Goal: Task Accomplishment & Management: Manage account settings

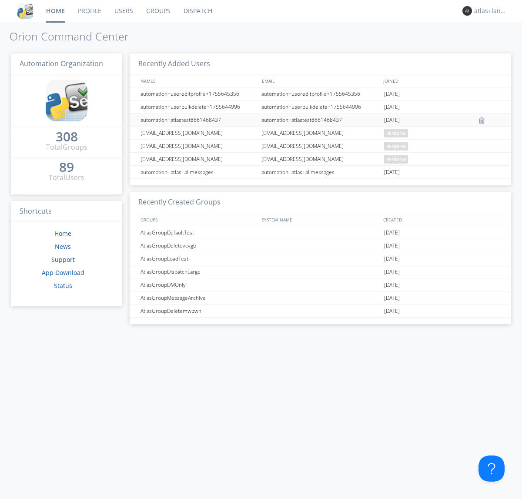
click at [89, 11] on link "Profile" at bounding box center [89, 11] width 37 height 22
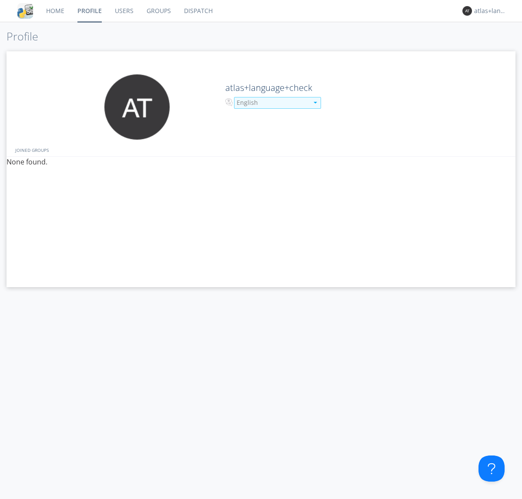
click at [271, 103] on div "English" at bounding box center [273, 102] width 72 height 9
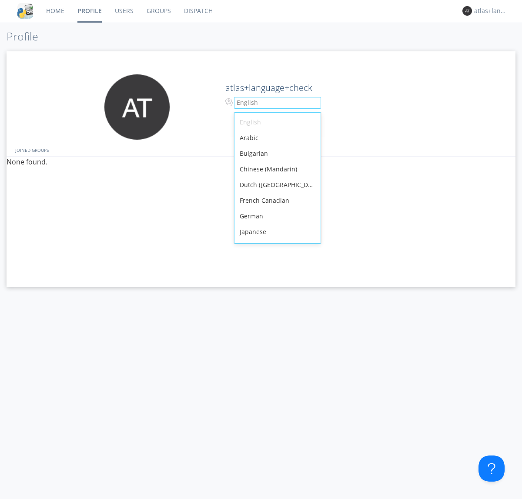
click at [275, 193] on div "French Canadian" at bounding box center [277, 201] width 86 height 16
click at [124, 11] on link "Users" at bounding box center [124, 11] width 32 height 22
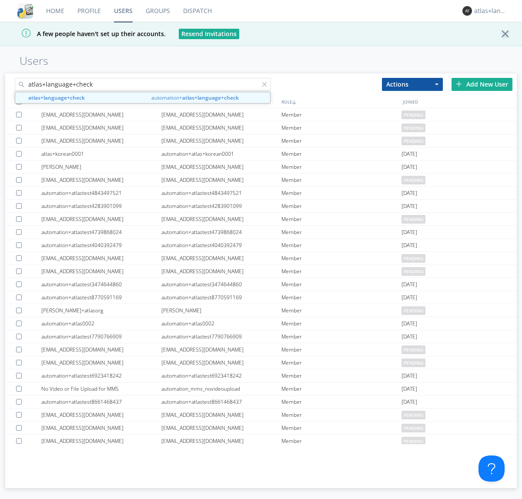
type input "atlas+language+check"
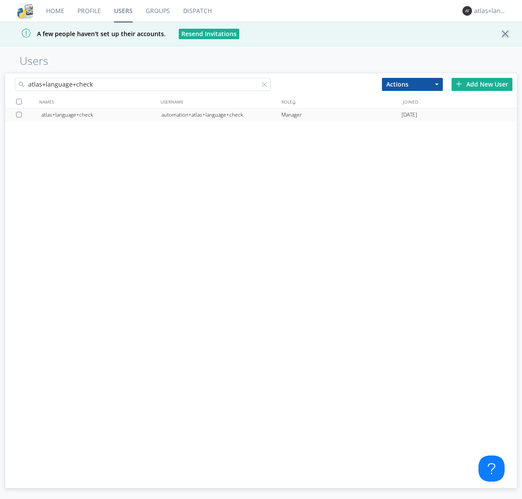
click at [221, 114] on div "automation+atlas+language+check" at bounding box center [221, 114] width 120 height 13
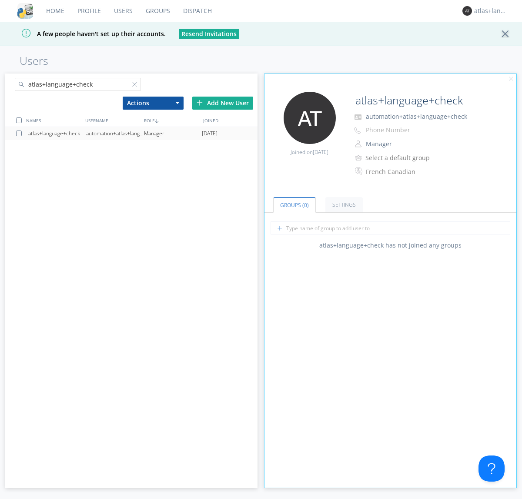
click at [89, 11] on link "Profile" at bounding box center [89, 11] width 37 height 22
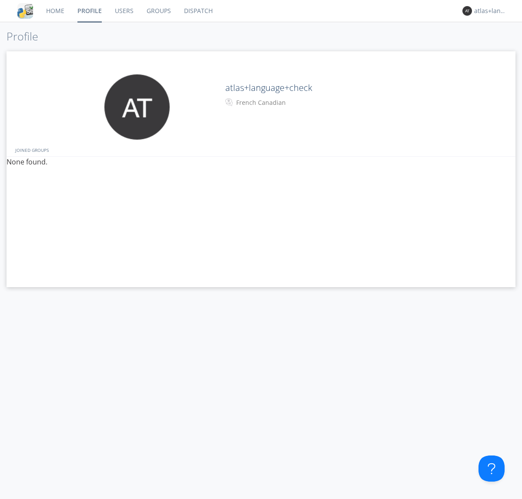
click at [271, 103] on div "French Canadian" at bounding box center [272, 102] width 73 height 9
click at [124, 11] on link "Users" at bounding box center [124, 11] width 32 height 22
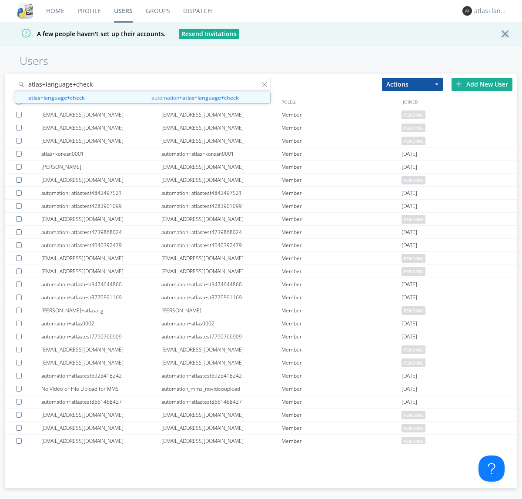
type input "atlas+language+check"
